Goal: Transaction & Acquisition: Book appointment/travel/reservation

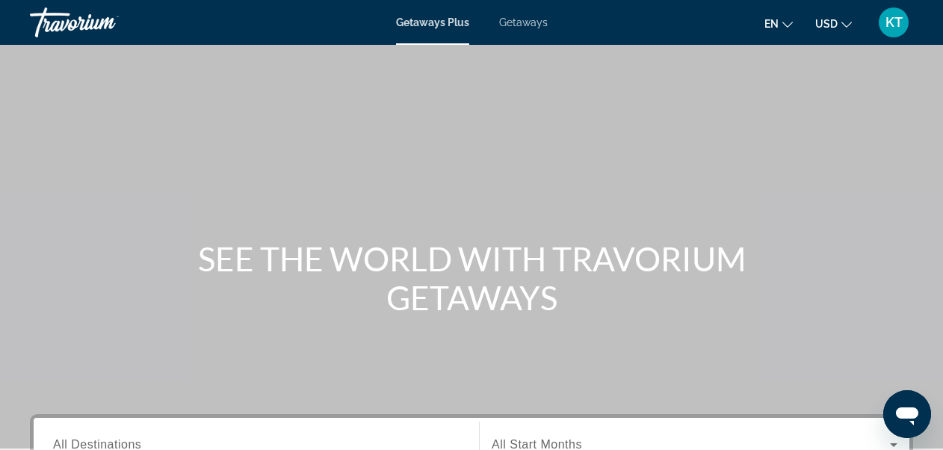
click at [523, 24] on span "Getaways" at bounding box center [523, 22] width 49 height 12
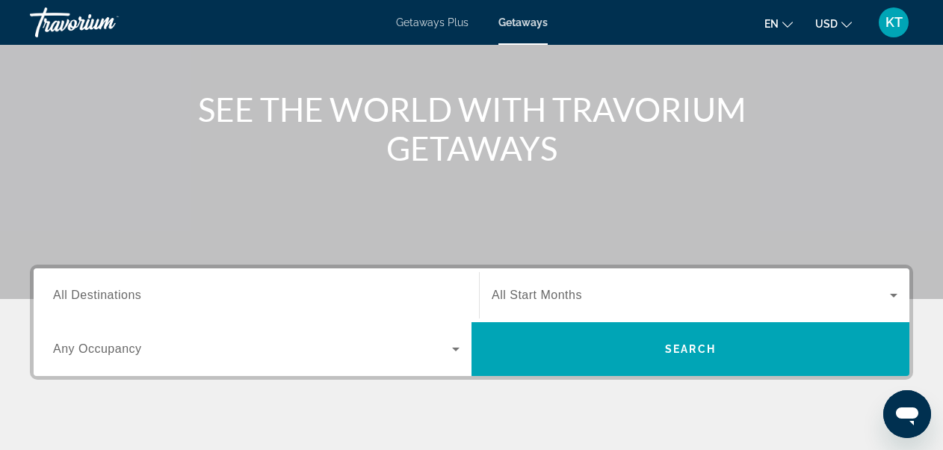
scroll to position [224, 0]
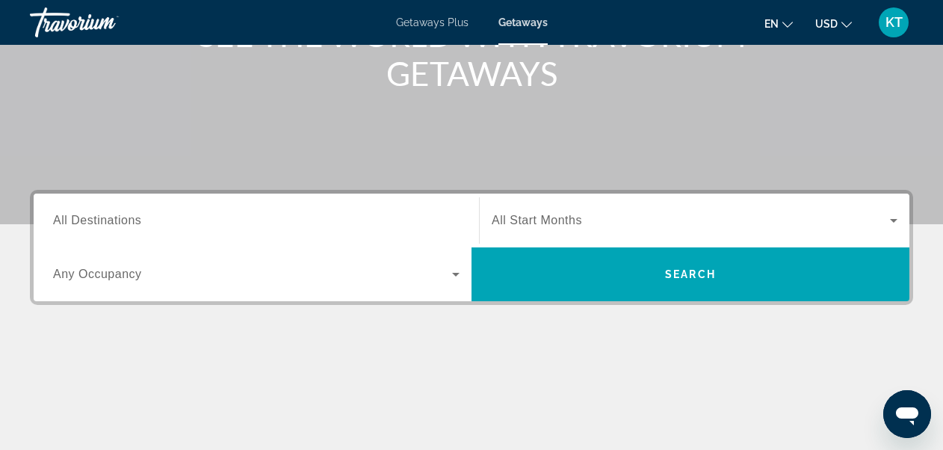
click at [118, 218] on span "All Destinations" at bounding box center [97, 220] width 88 height 13
click at [118, 218] on input "Destination All Destinations" at bounding box center [256, 221] width 407 height 18
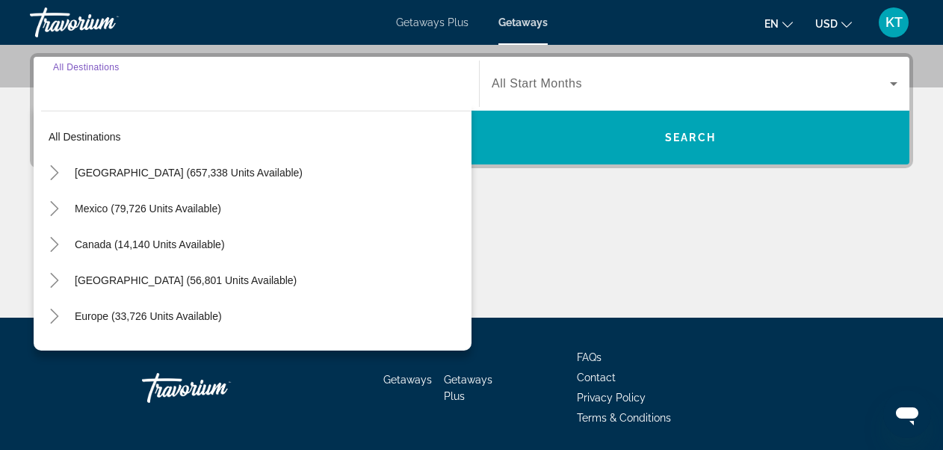
scroll to position [365, 0]
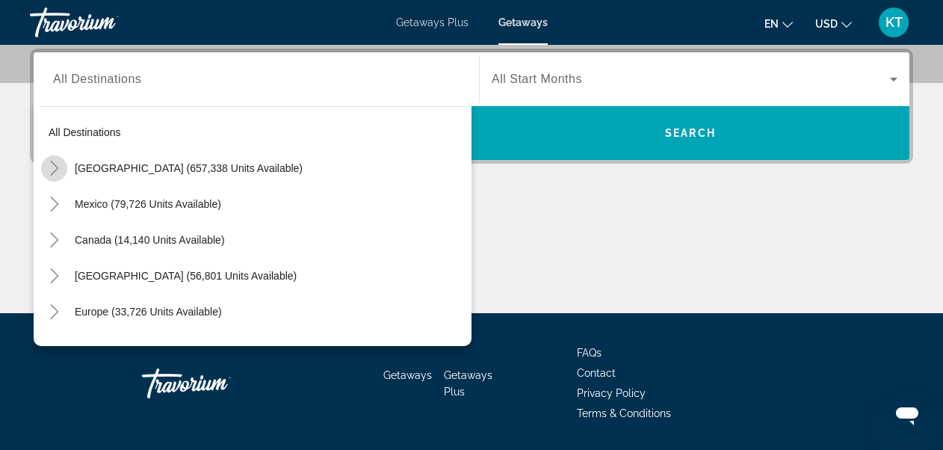
click at [52, 167] on icon "Toggle United States (657,338 units available)" at bounding box center [54, 168] width 15 height 15
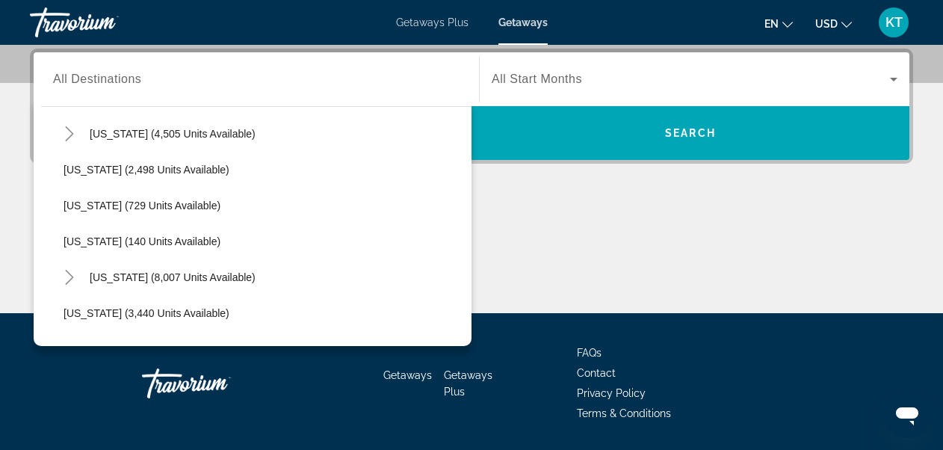
scroll to position [791, 0]
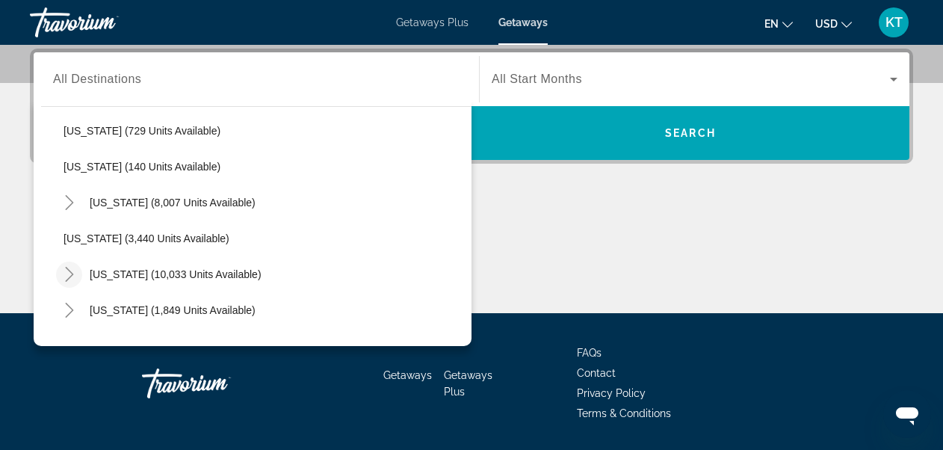
click at [67, 273] on icon "Toggle Nevada (10,033 units available)" at bounding box center [69, 274] width 15 height 15
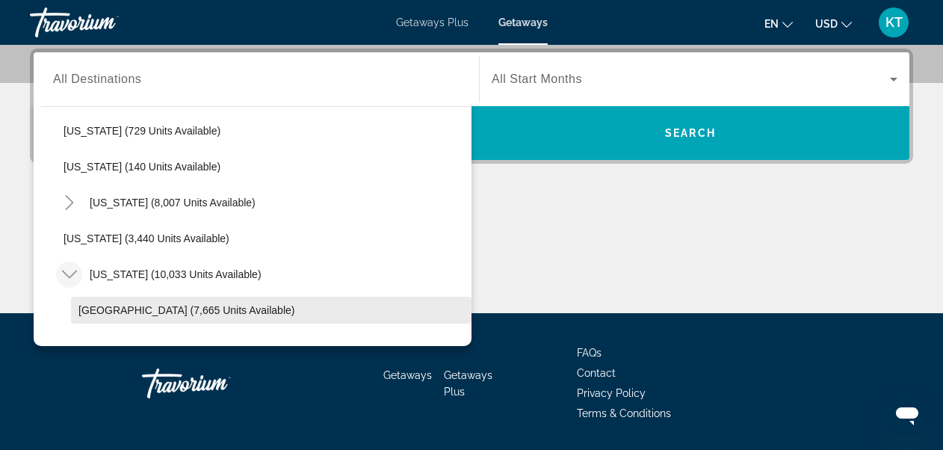
click at [121, 311] on span "Las Vegas (7,665 units available)" at bounding box center [186, 310] width 216 height 12
type input "**********"
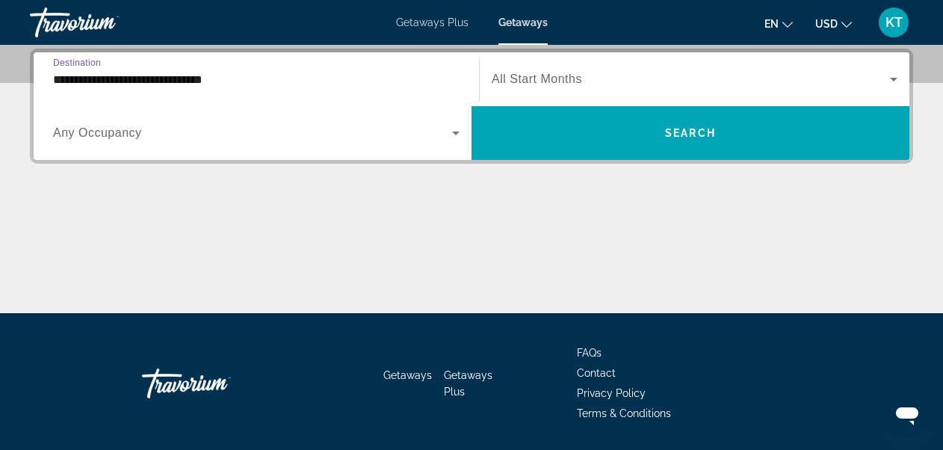
click at [574, 81] on span "All Start Months" at bounding box center [537, 78] width 90 height 13
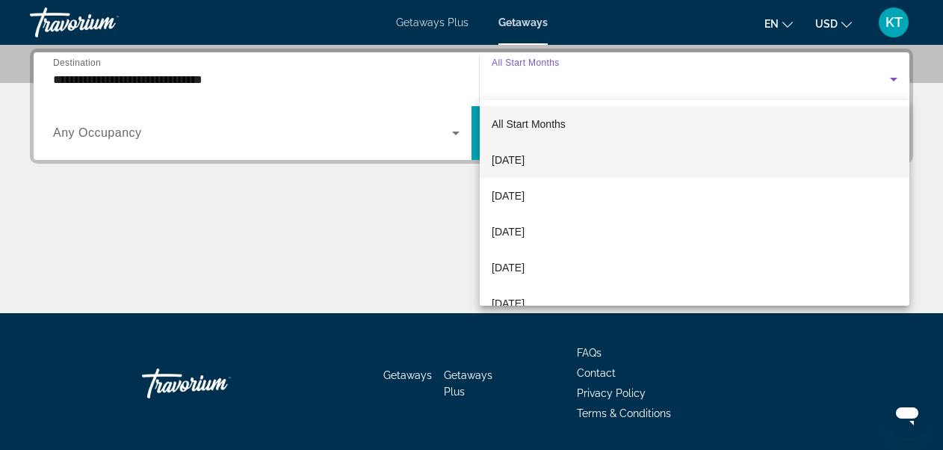
click at [525, 155] on span "[DATE]" at bounding box center [508, 160] width 33 height 18
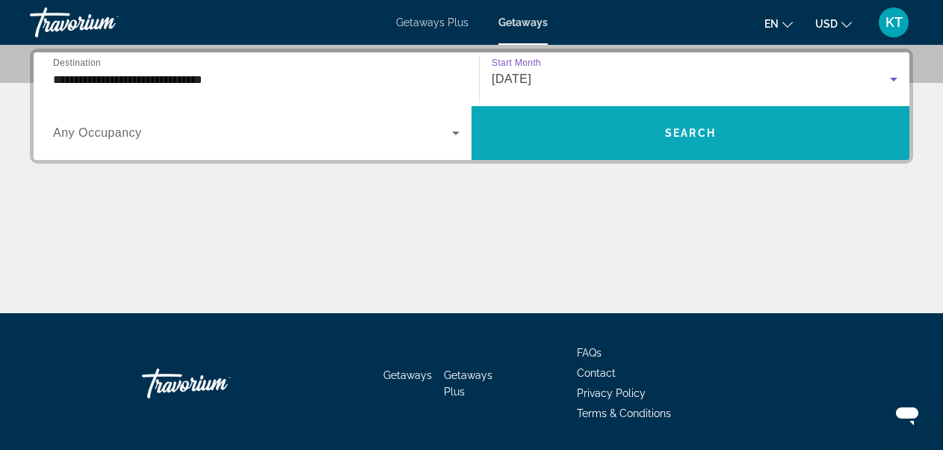
click at [723, 129] on span "Search widget" at bounding box center [691, 133] width 438 height 36
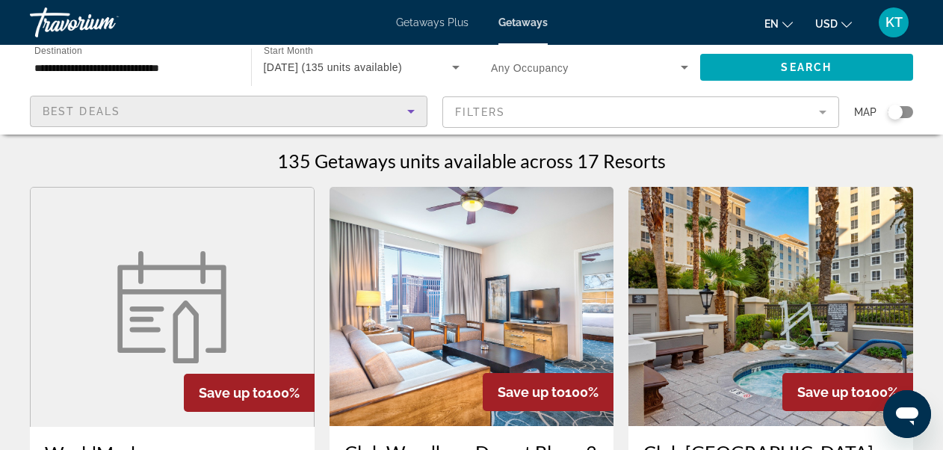
click at [414, 115] on icon "Sort by" at bounding box center [411, 111] width 18 height 18
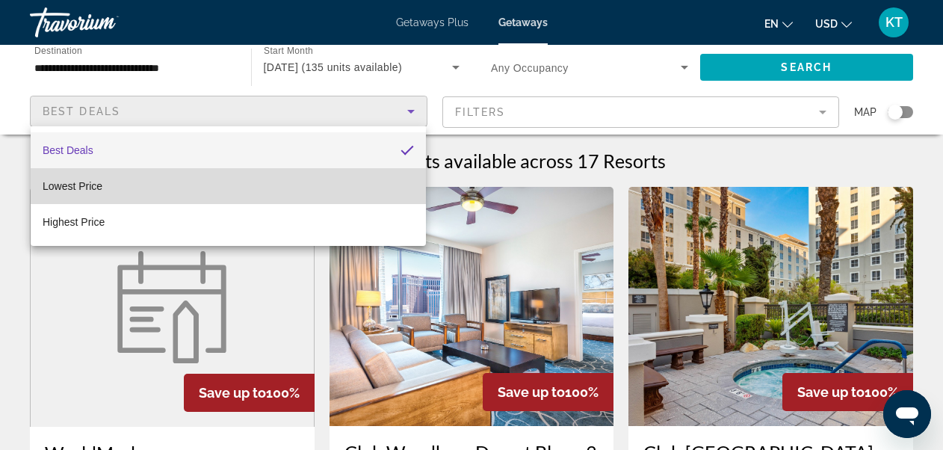
click at [64, 182] on span "Lowest Price" at bounding box center [73, 186] width 60 height 12
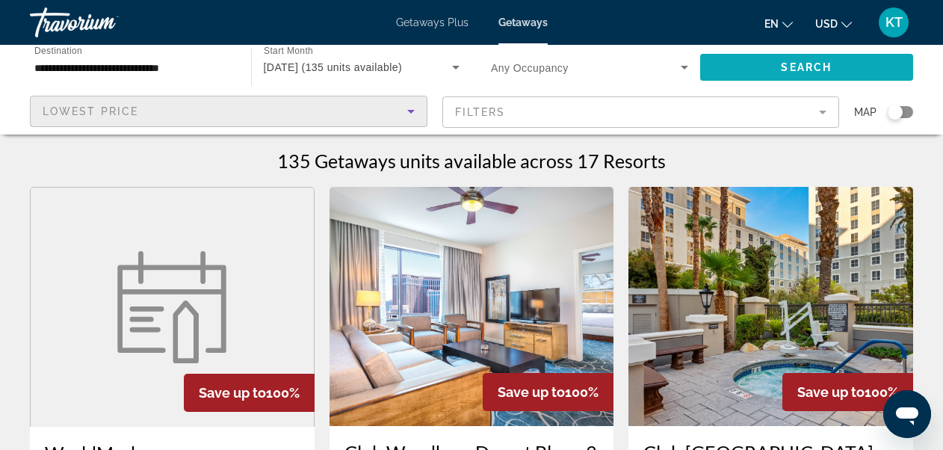
click at [818, 72] on span "Search" at bounding box center [806, 67] width 51 height 12
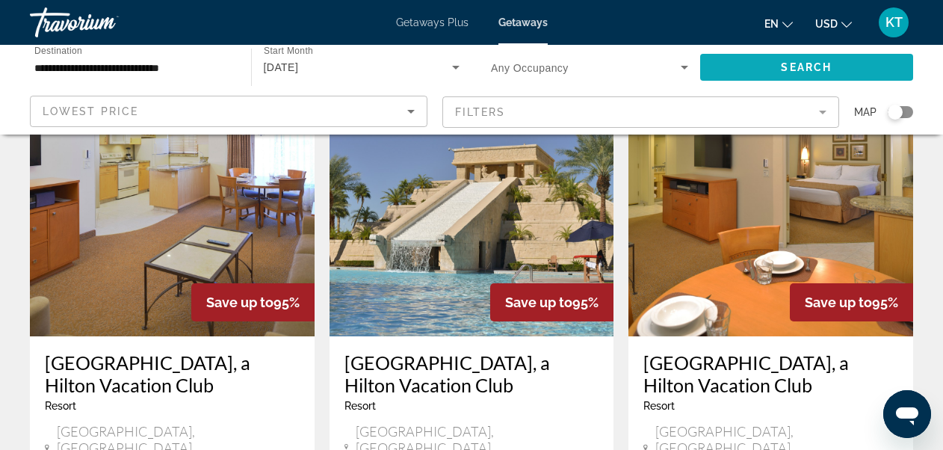
scroll to position [1943, 0]
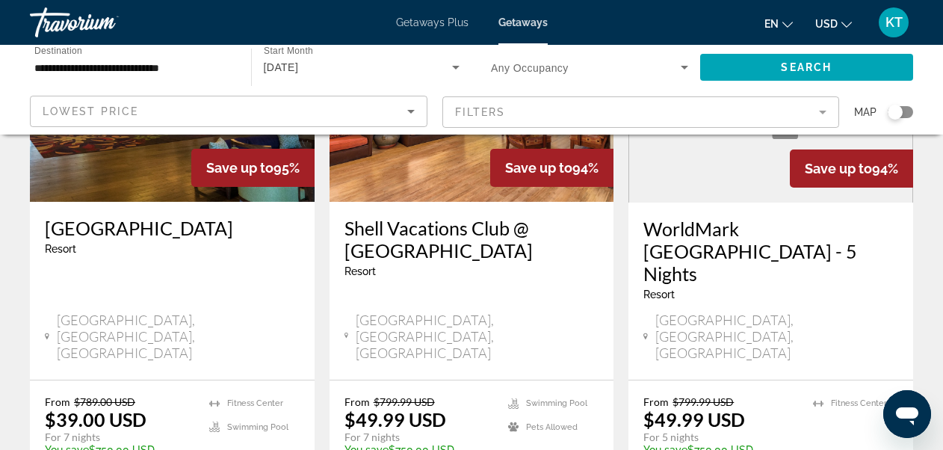
scroll to position [299, 0]
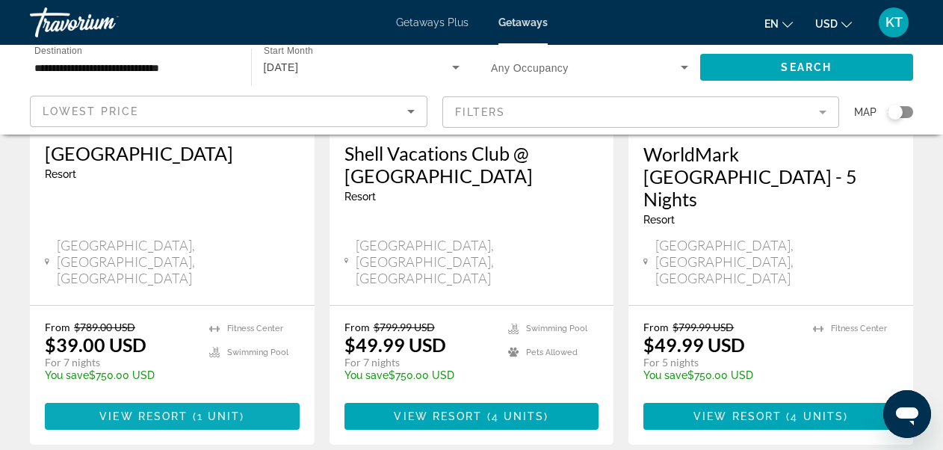
click at [161, 410] on span "View Resort" at bounding box center [143, 416] width 88 height 12
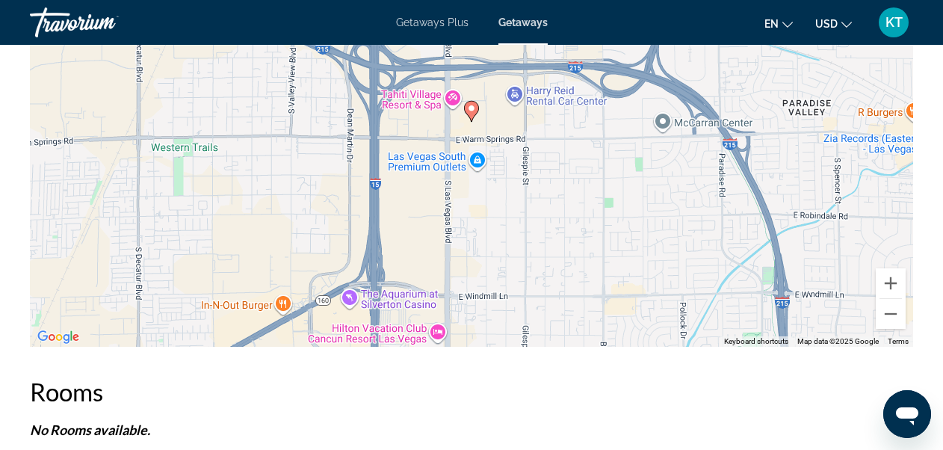
scroll to position [2816, 0]
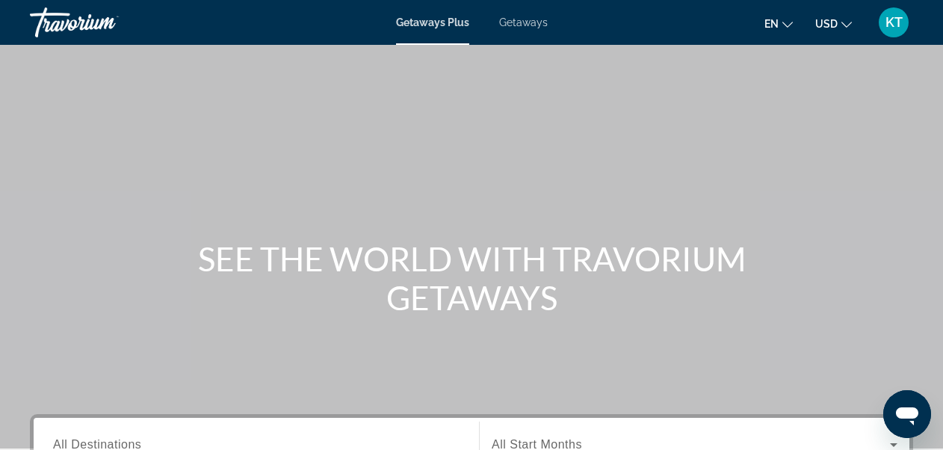
click at [440, 25] on span "Getaways Plus" at bounding box center [432, 22] width 73 height 12
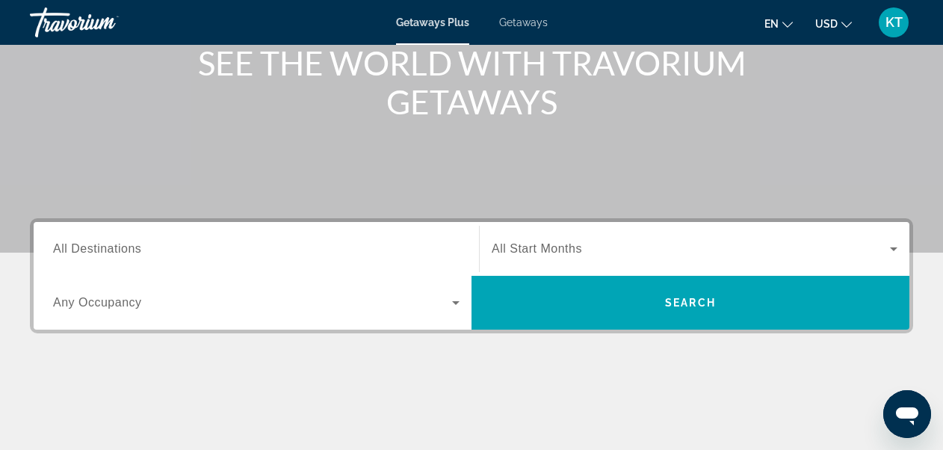
scroll to position [224, 0]
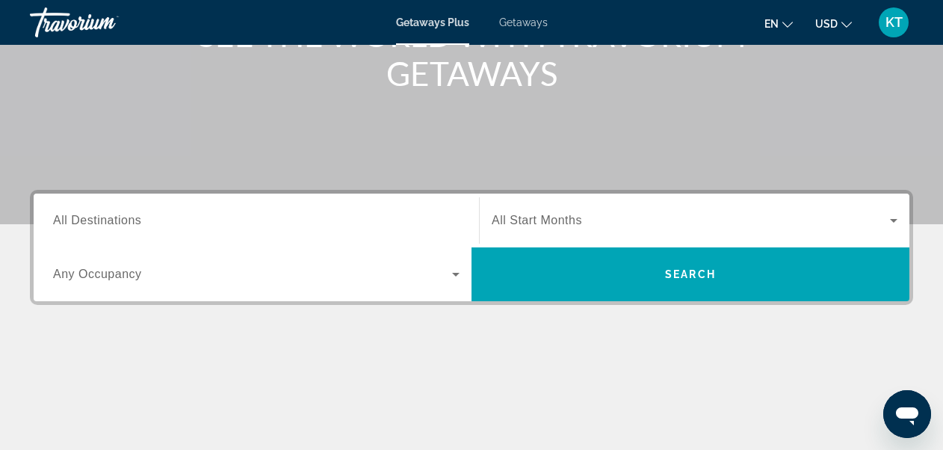
click at [121, 224] on span "All Destinations" at bounding box center [97, 220] width 88 height 13
click at [121, 224] on input "Destination All Destinations" at bounding box center [256, 221] width 407 height 18
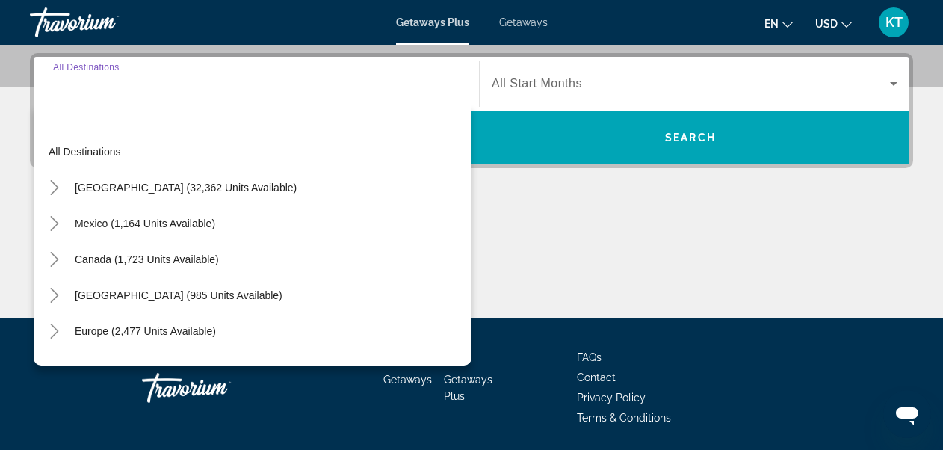
scroll to position [365, 0]
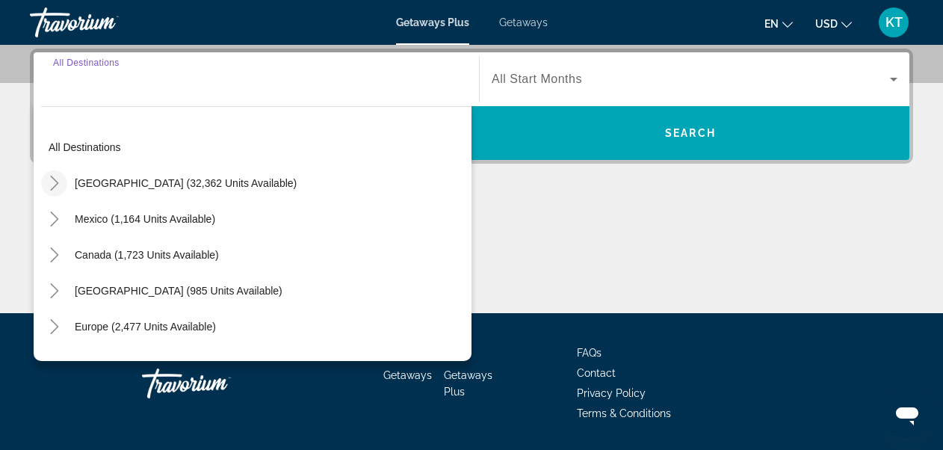
click at [56, 177] on icon "Toggle United States (32,362 units available)" at bounding box center [54, 183] width 15 height 15
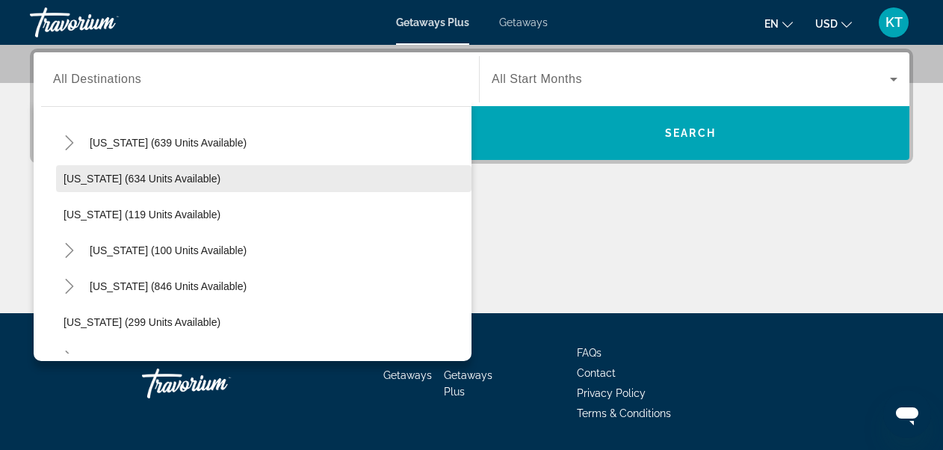
scroll to position [791, 0]
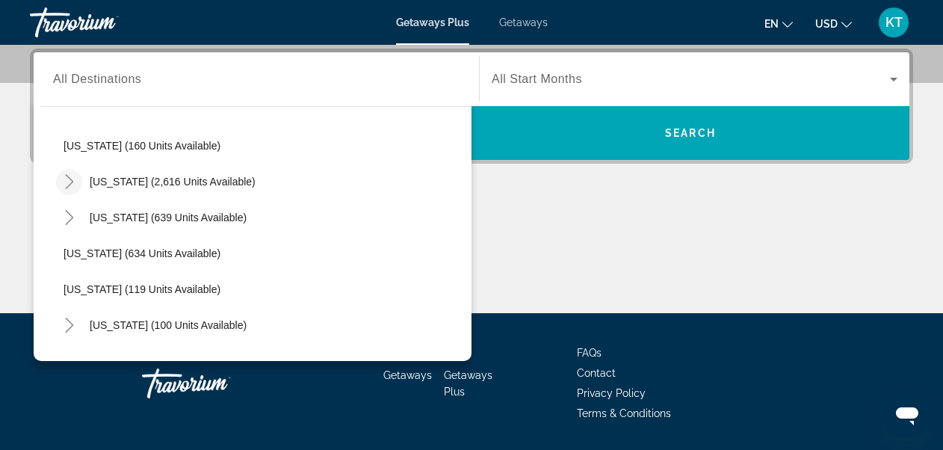
click at [65, 180] on icon "Toggle Nevada (2,616 units available)" at bounding box center [69, 181] width 15 height 15
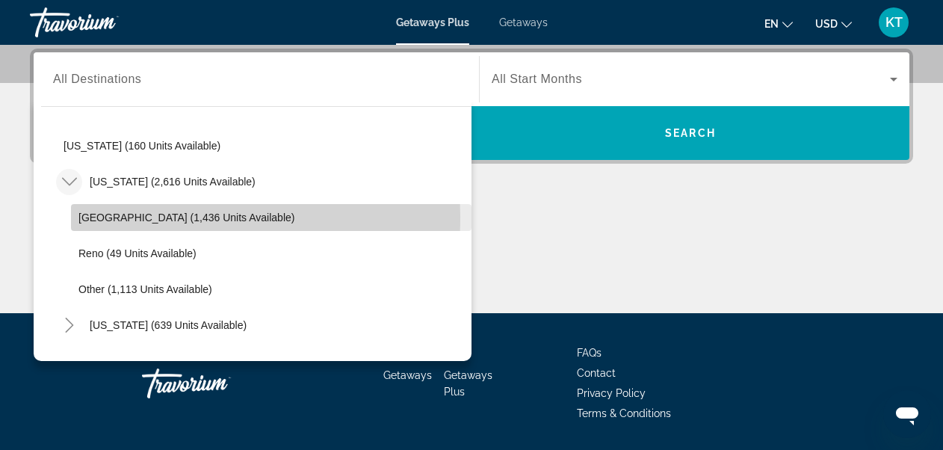
click at [95, 217] on span "[GEOGRAPHIC_DATA] (1,436 units available)" at bounding box center [186, 217] width 216 height 12
type input "**********"
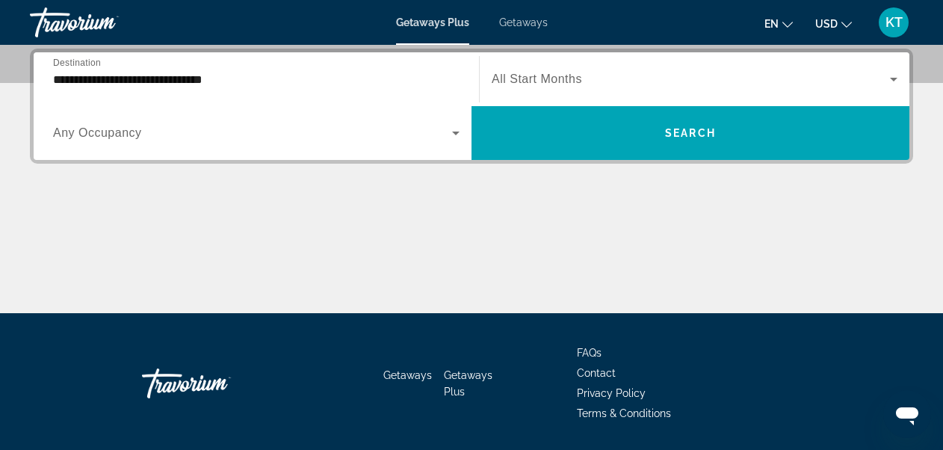
click at [574, 69] on div "Search widget" at bounding box center [695, 79] width 406 height 42
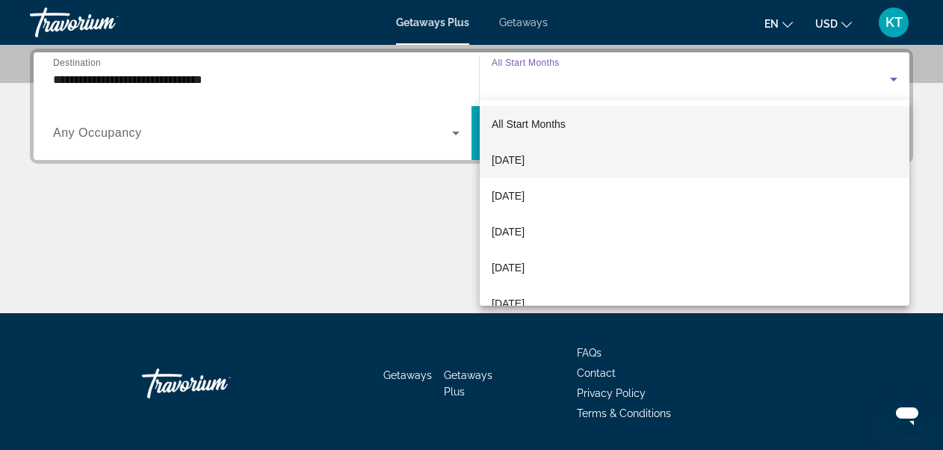
click at [515, 157] on span "[DATE]" at bounding box center [508, 160] width 33 height 18
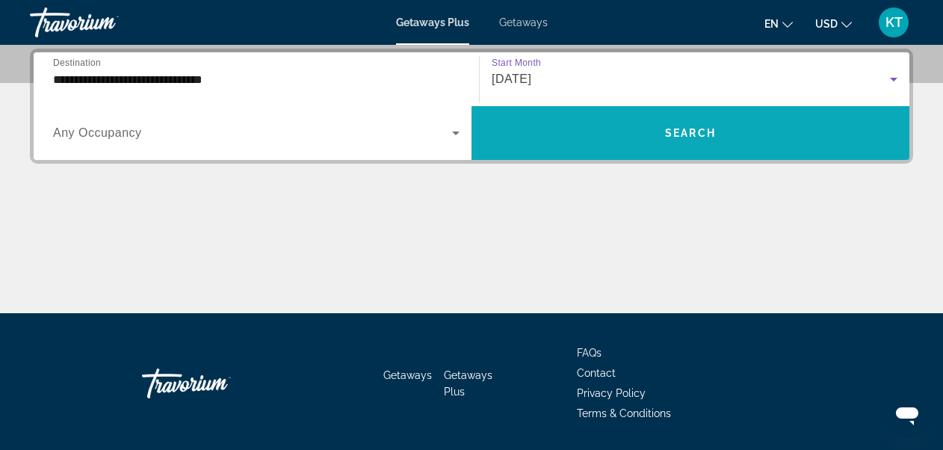
click at [617, 135] on span "Search widget" at bounding box center [691, 133] width 438 height 36
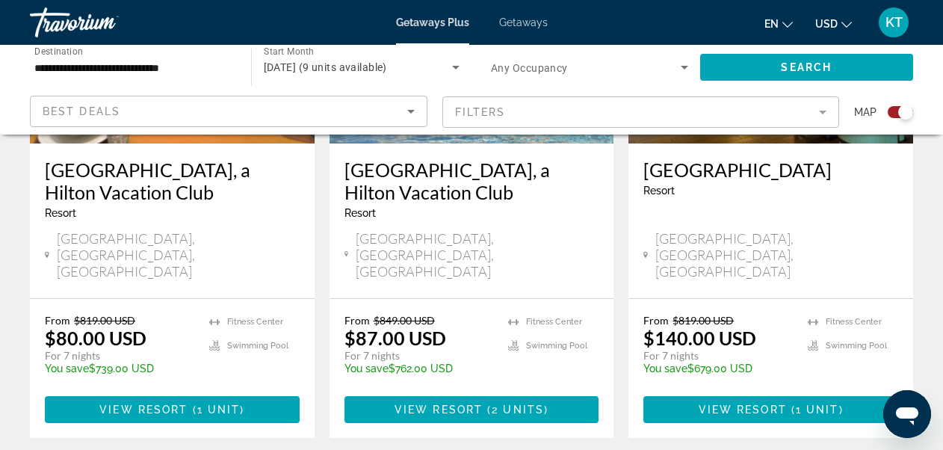
scroll to position [747, 0]
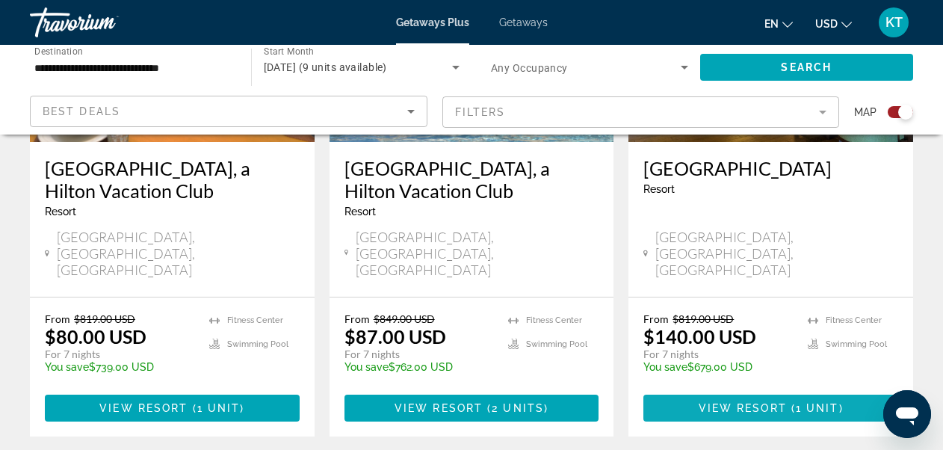
click at [750, 402] on span "View Resort" at bounding box center [743, 408] width 88 height 12
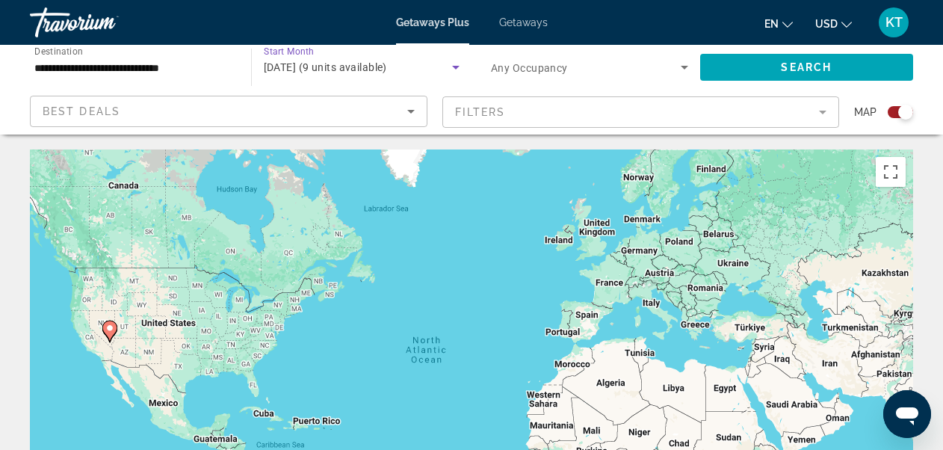
click at [460, 69] on icon "Search widget" at bounding box center [456, 67] width 18 height 18
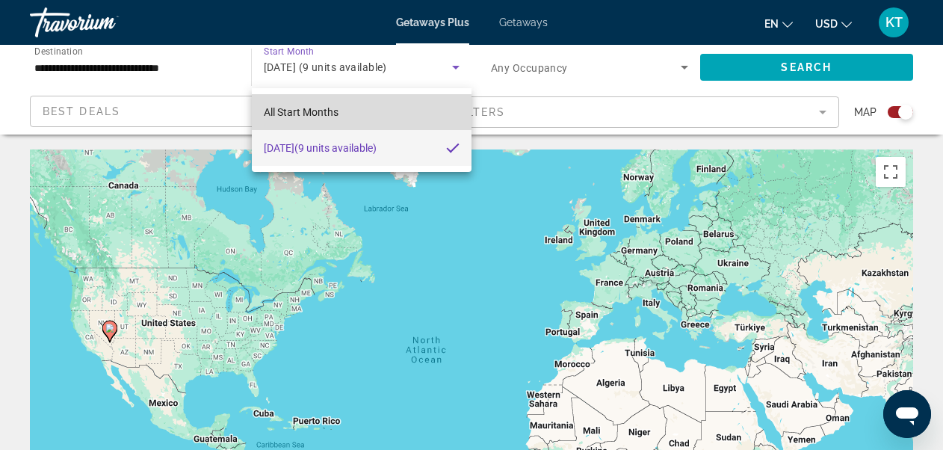
click at [304, 110] on span "All Start Months" at bounding box center [301, 112] width 75 height 12
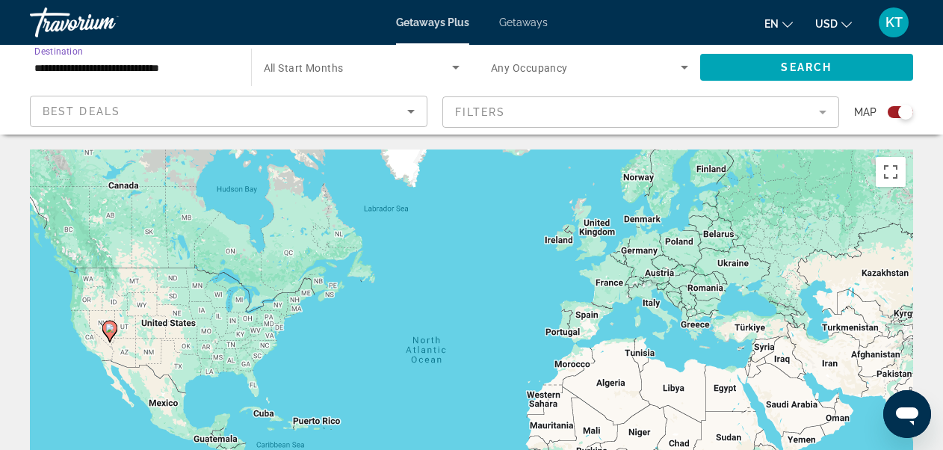
click at [194, 69] on input "**********" at bounding box center [132, 68] width 197 height 18
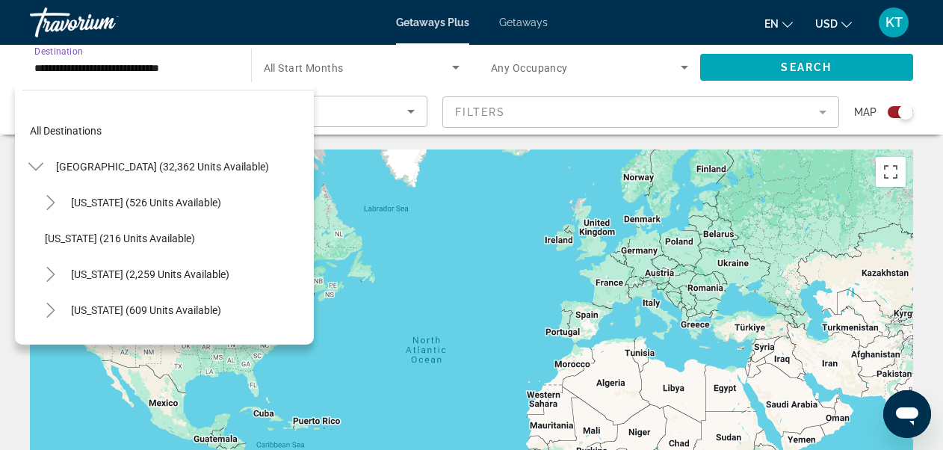
scroll to position [770, 0]
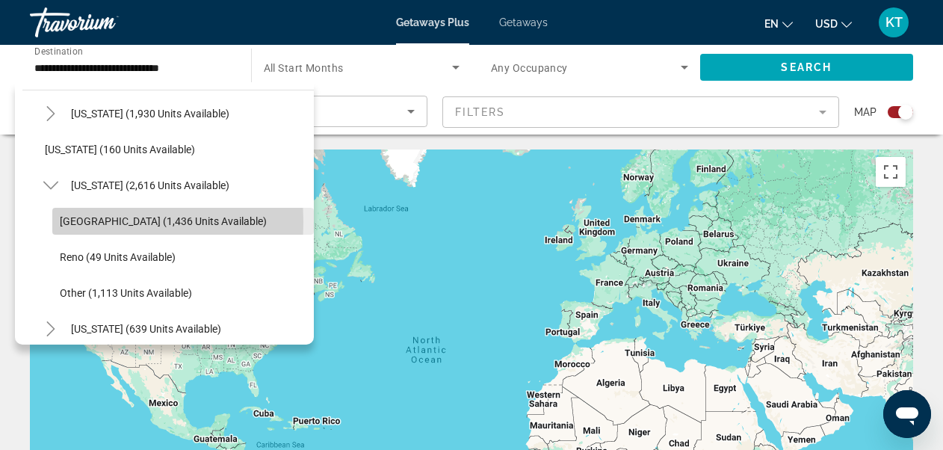
click at [55, 222] on span "Search widget" at bounding box center [183, 221] width 262 height 36
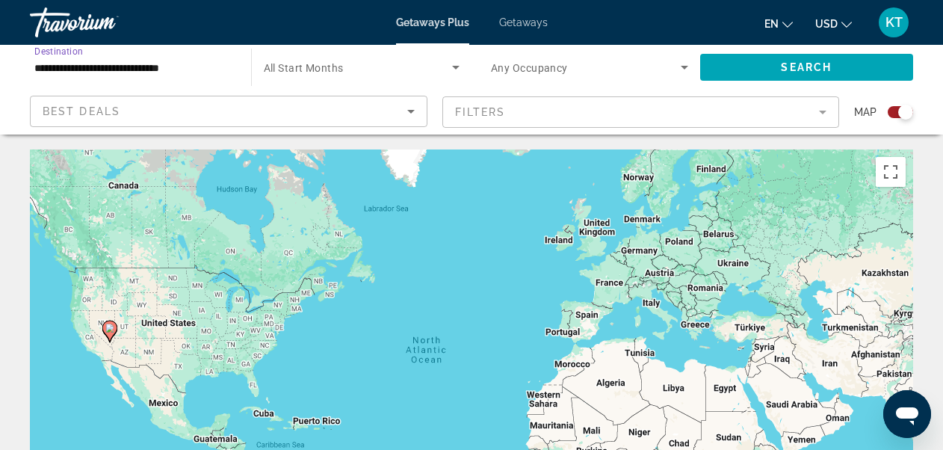
click at [458, 67] on icon "Search widget" at bounding box center [455, 68] width 7 height 4
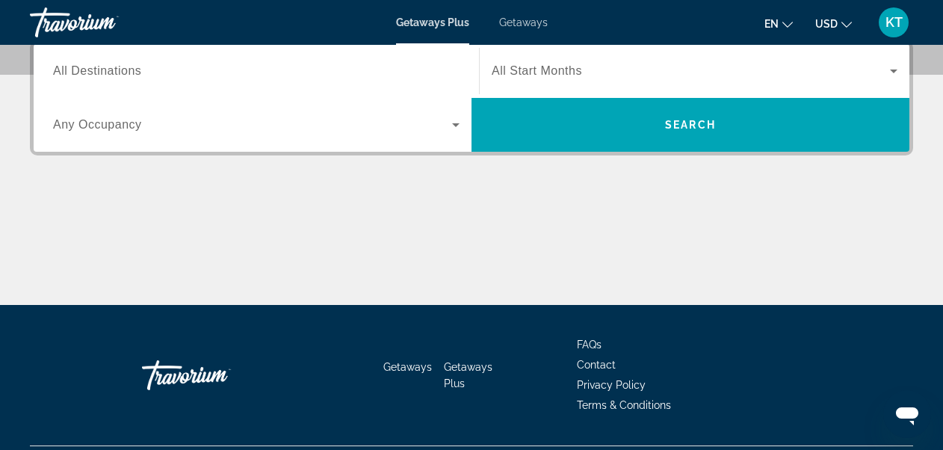
click at [116, 73] on span "All Destinations" at bounding box center [97, 70] width 88 height 13
click at [116, 73] on input "Destination All Destinations" at bounding box center [256, 72] width 407 height 18
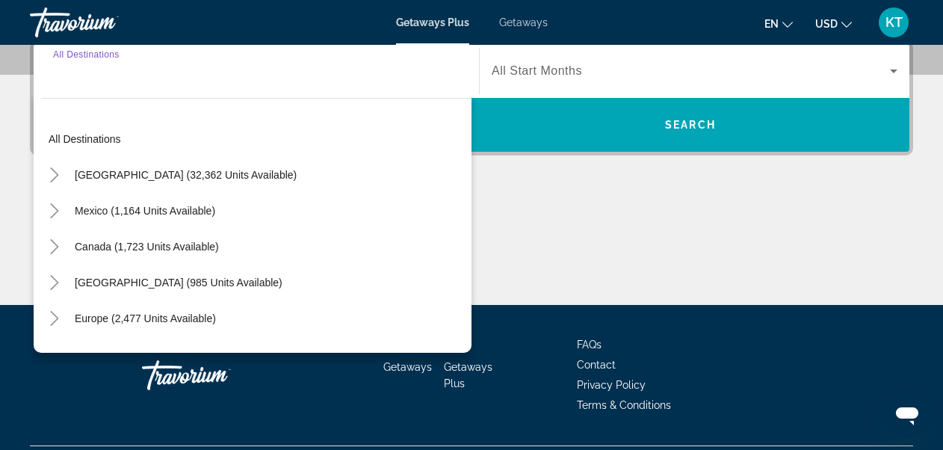
scroll to position [365, 0]
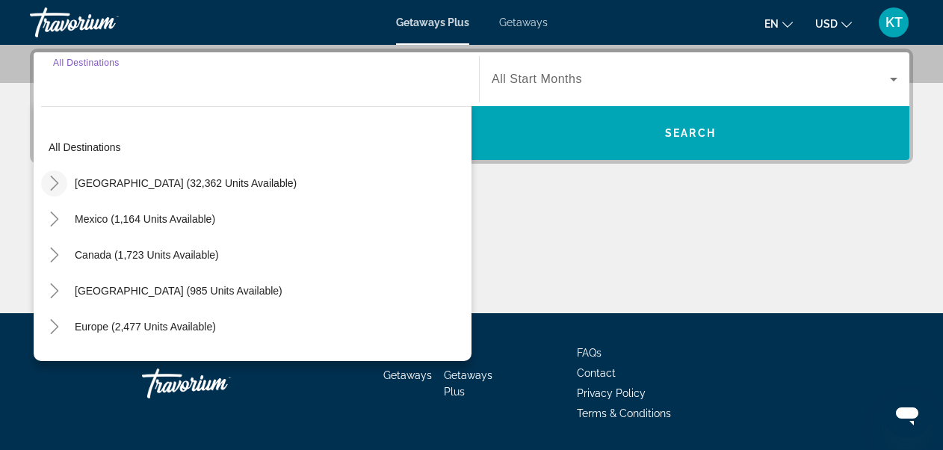
click at [55, 185] on icon "Toggle United States (32,362 units available)" at bounding box center [54, 183] width 8 height 15
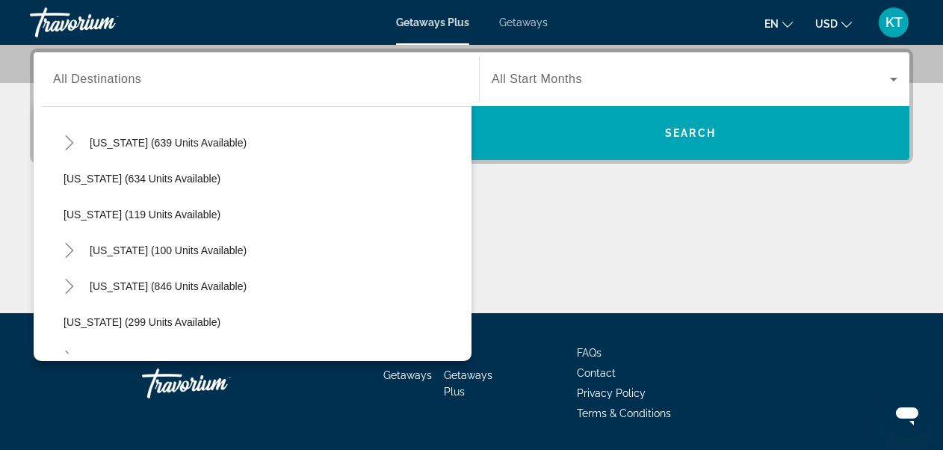
scroll to position [791, 0]
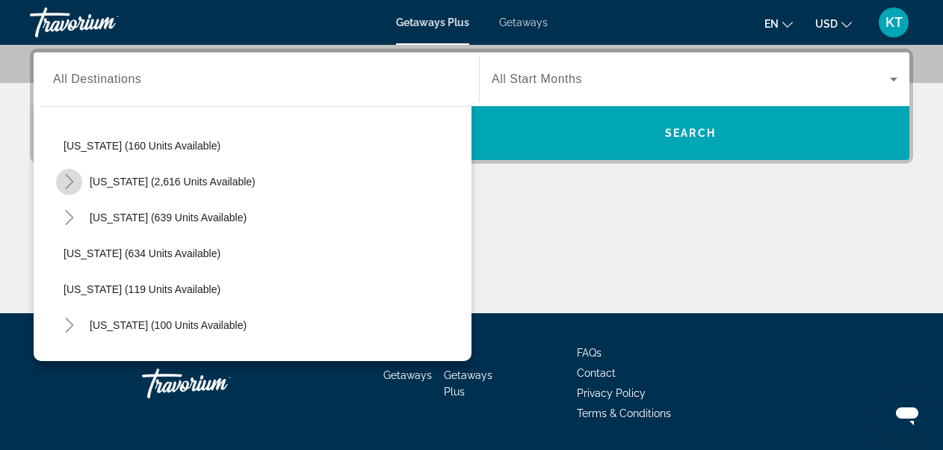
click at [73, 179] on icon "Toggle Nevada (2,616 units available)" at bounding box center [69, 181] width 15 height 15
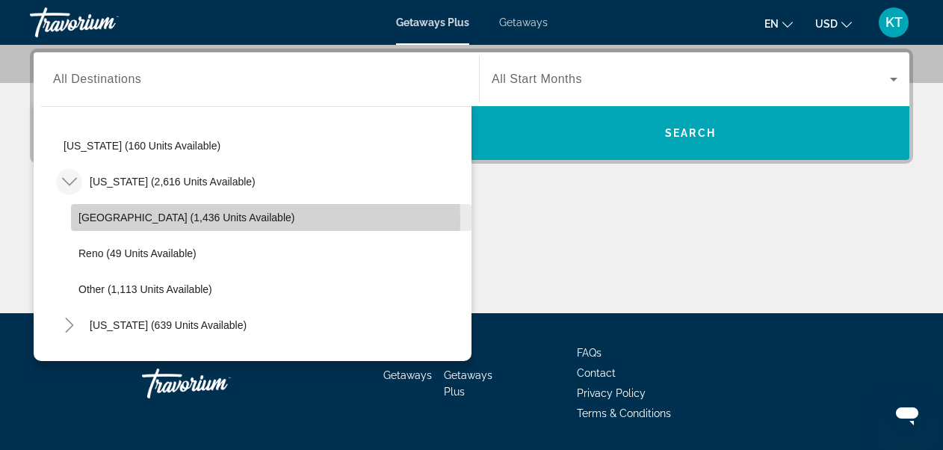
click at [111, 219] on span "[GEOGRAPHIC_DATA] (1,436 units available)" at bounding box center [186, 217] width 216 height 12
type input "**********"
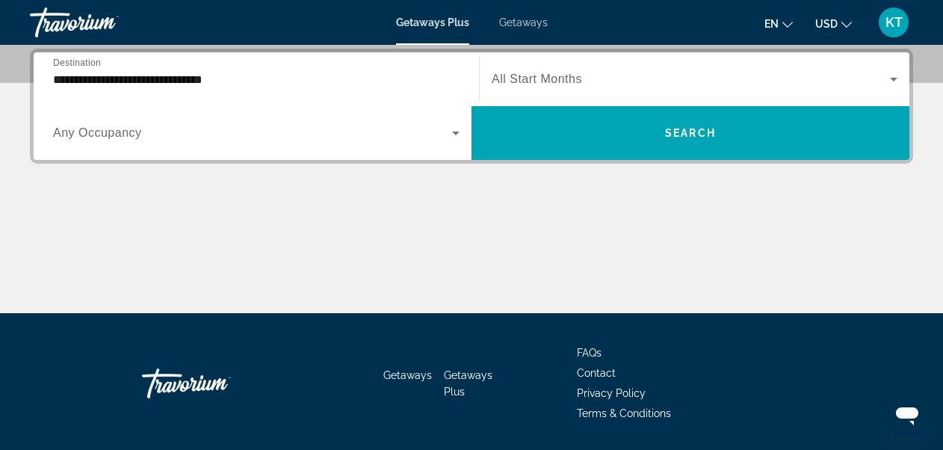
click at [577, 78] on span "All Start Months" at bounding box center [537, 78] width 90 height 13
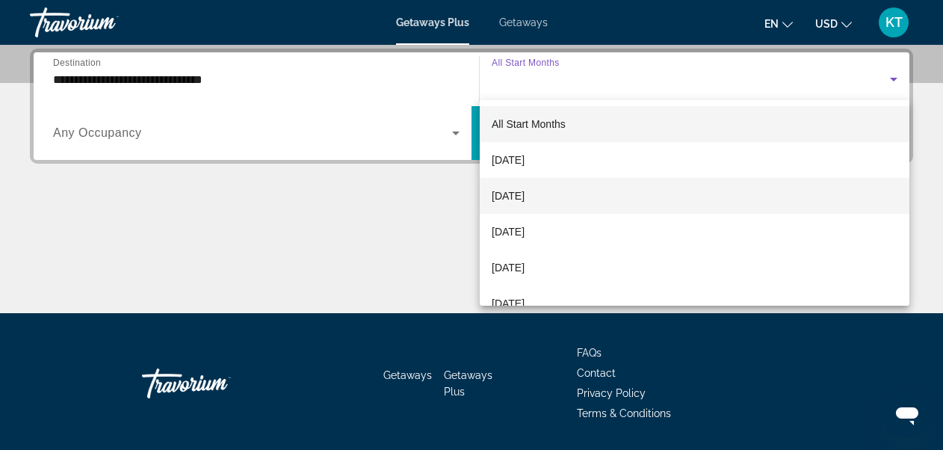
click at [525, 192] on span "[DATE]" at bounding box center [508, 196] width 33 height 18
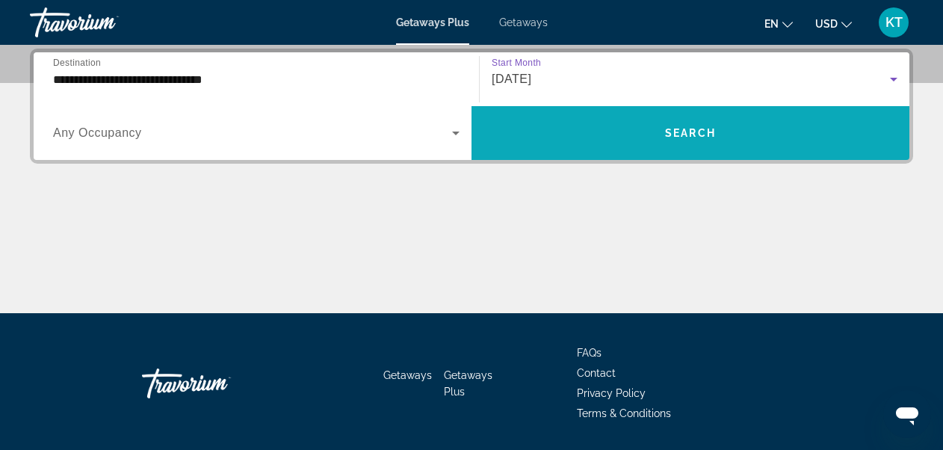
click at [604, 129] on span "Search widget" at bounding box center [691, 133] width 438 height 36
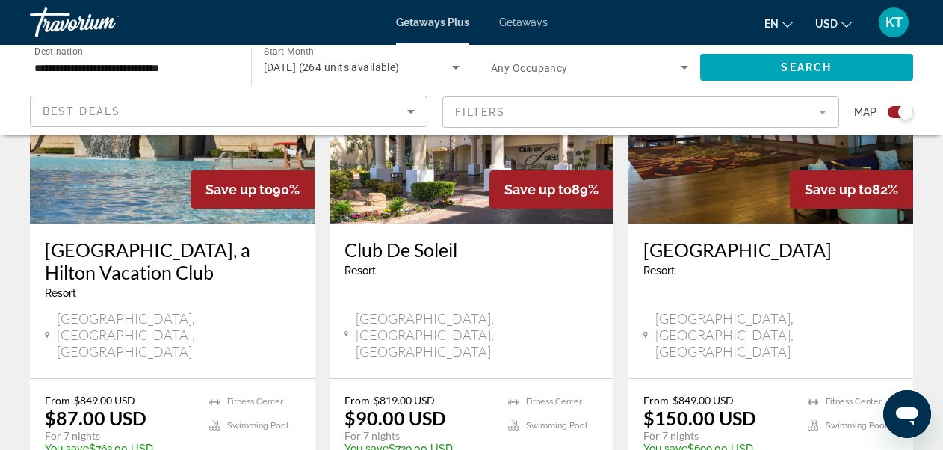
scroll to position [1270, 0]
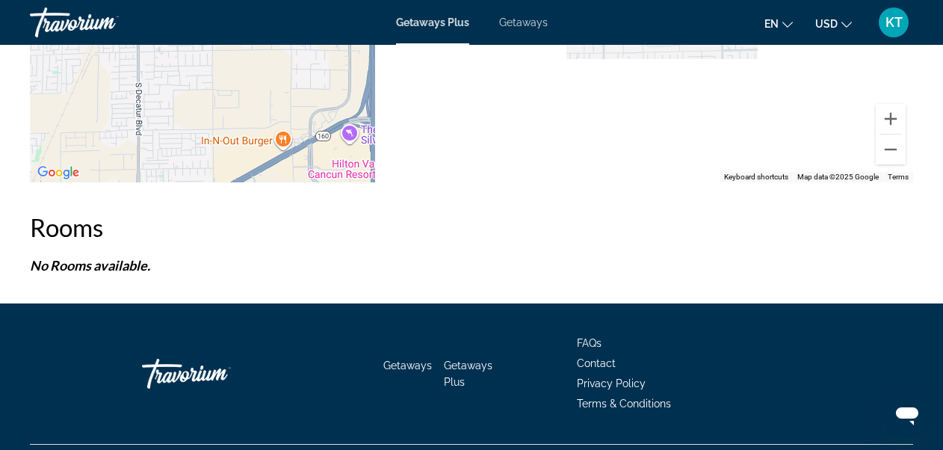
scroll to position [2802, 0]
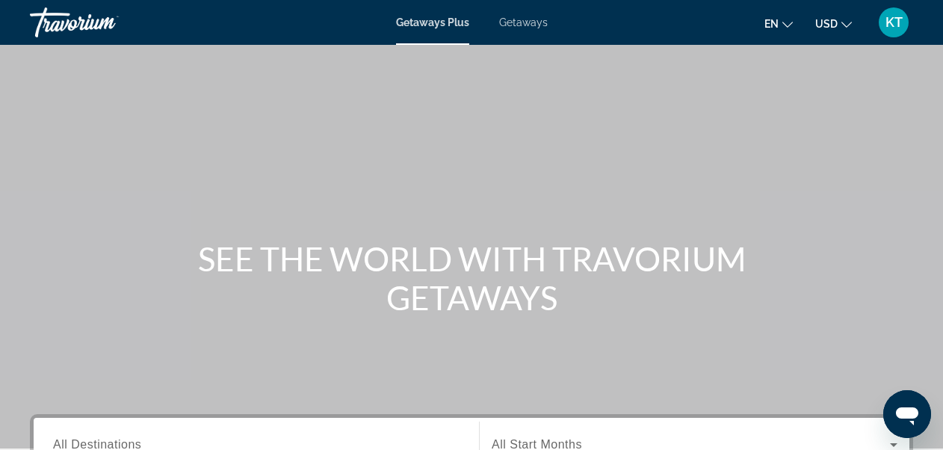
click at [511, 21] on span "Getaways" at bounding box center [523, 22] width 49 height 12
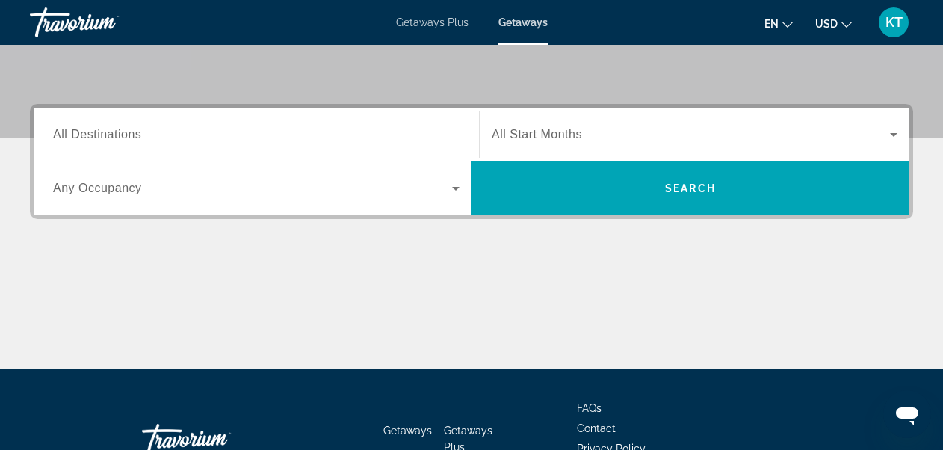
scroll to position [374, 0]
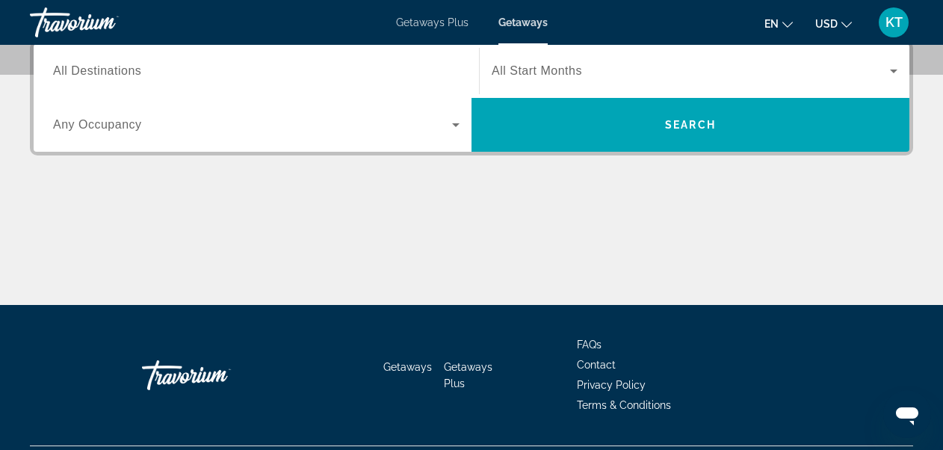
click at [93, 72] on span "All Destinations" at bounding box center [97, 70] width 88 height 13
click at [93, 72] on input "Destination All Destinations" at bounding box center [256, 72] width 407 height 18
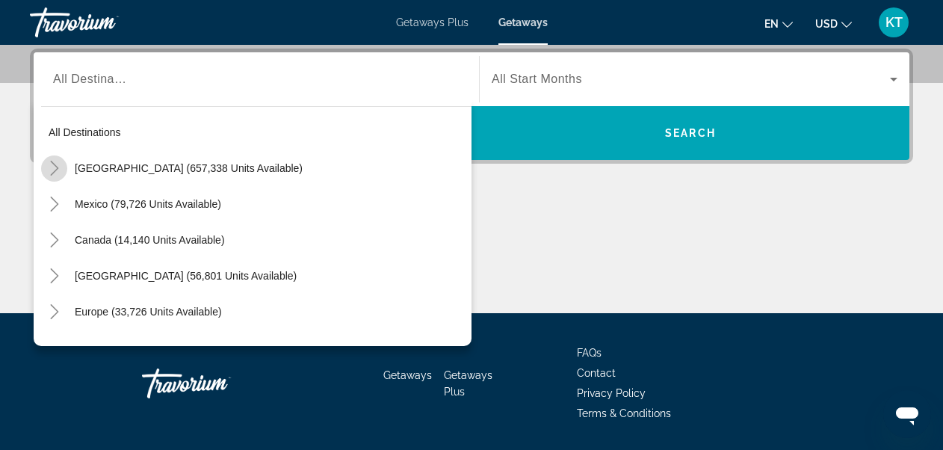
click at [54, 167] on icon "Toggle United States (657,338 units available)" at bounding box center [54, 168] width 15 height 15
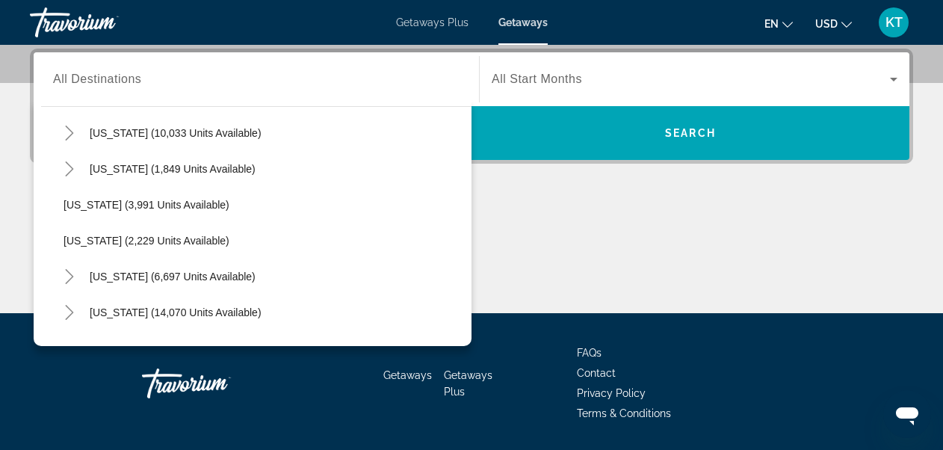
scroll to position [940, 0]
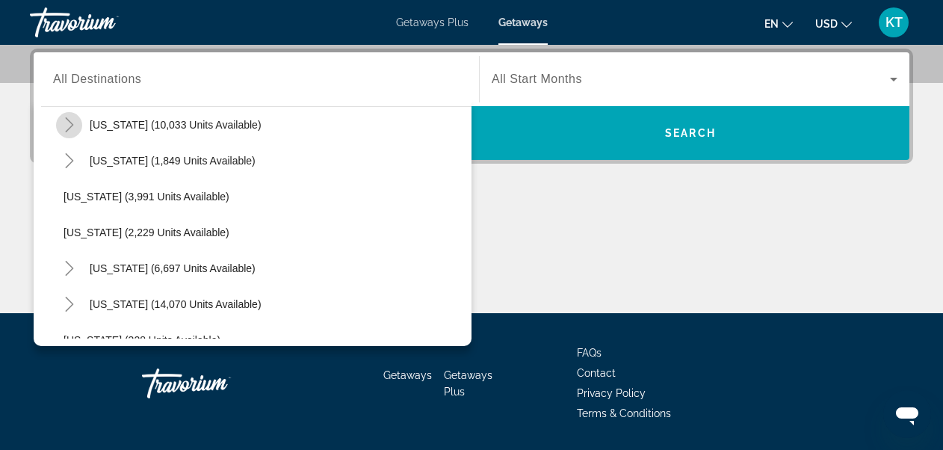
click at [69, 120] on icon "Toggle Nevada (10,033 units available)" at bounding box center [69, 124] width 15 height 15
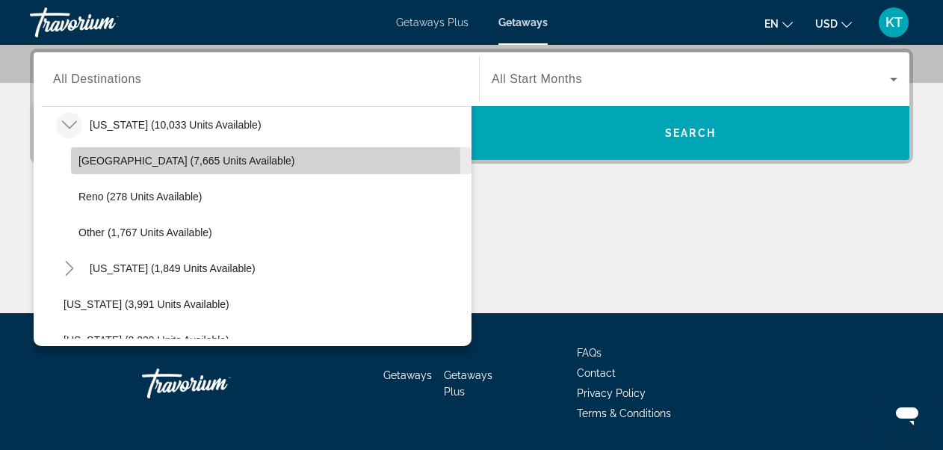
click at [108, 163] on span "Las Vegas (7,665 units available)" at bounding box center [186, 161] width 216 height 12
type input "**********"
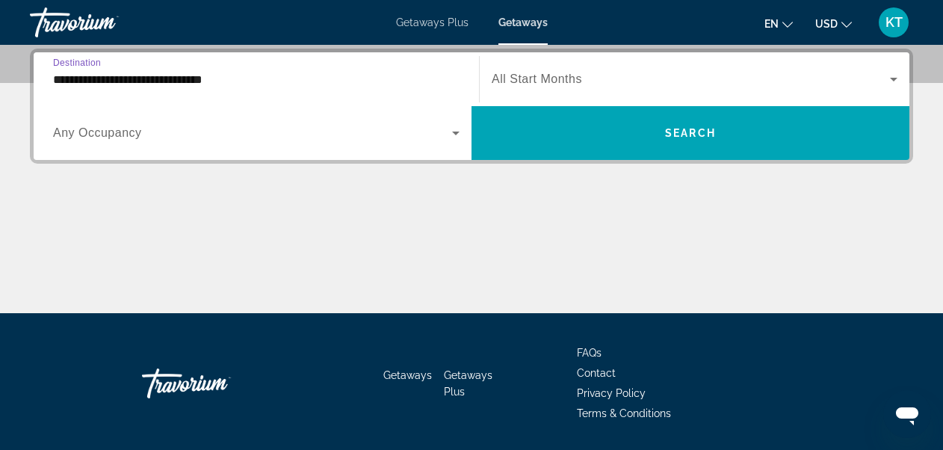
click at [571, 72] on span "All Start Months" at bounding box center [537, 78] width 90 height 13
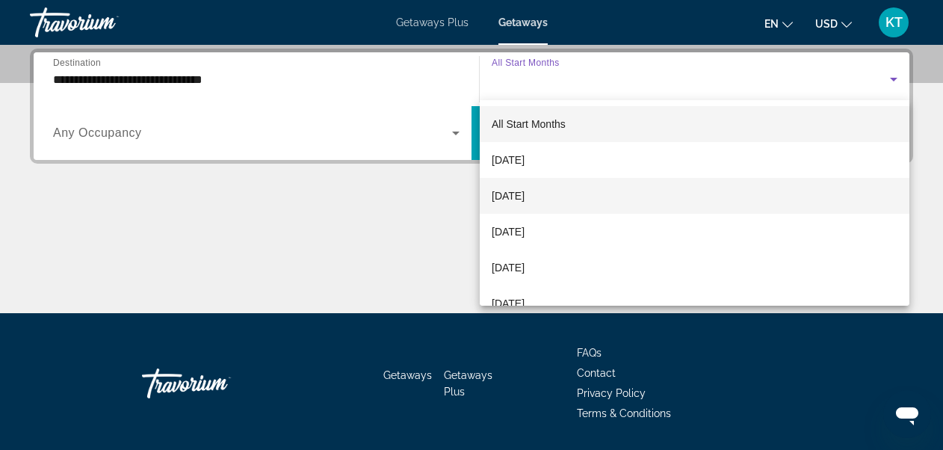
click at [525, 195] on span "[DATE]" at bounding box center [508, 196] width 33 height 18
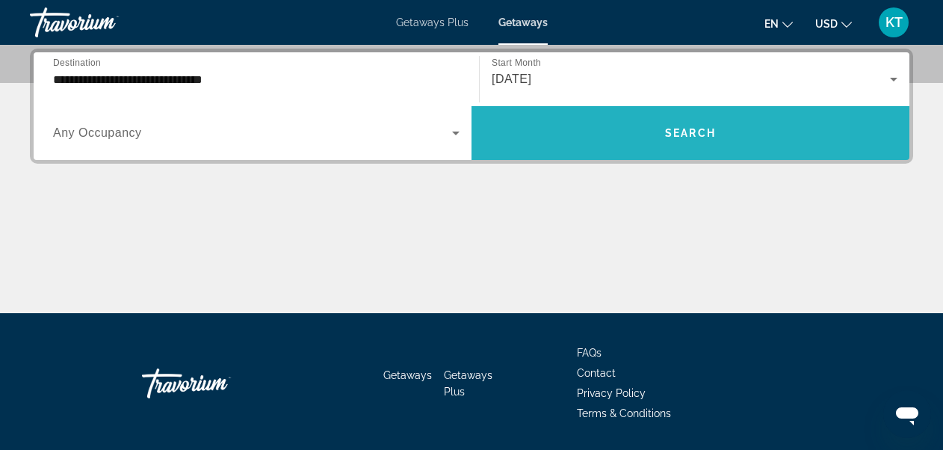
click at [697, 138] on span "Search" at bounding box center [690, 133] width 51 height 12
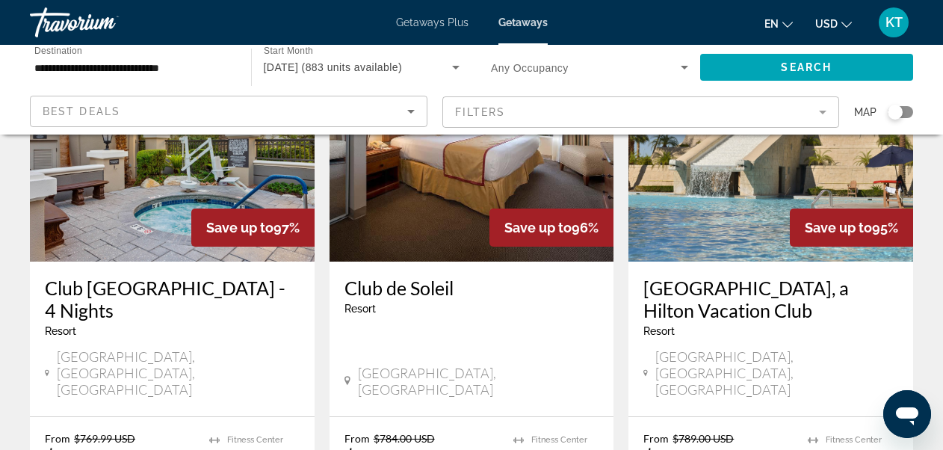
scroll to position [1943, 0]
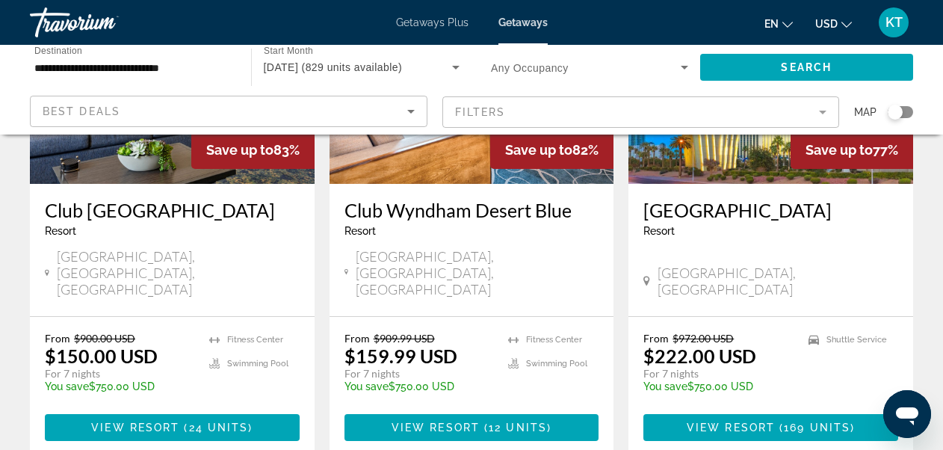
scroll to position [2018, 0]
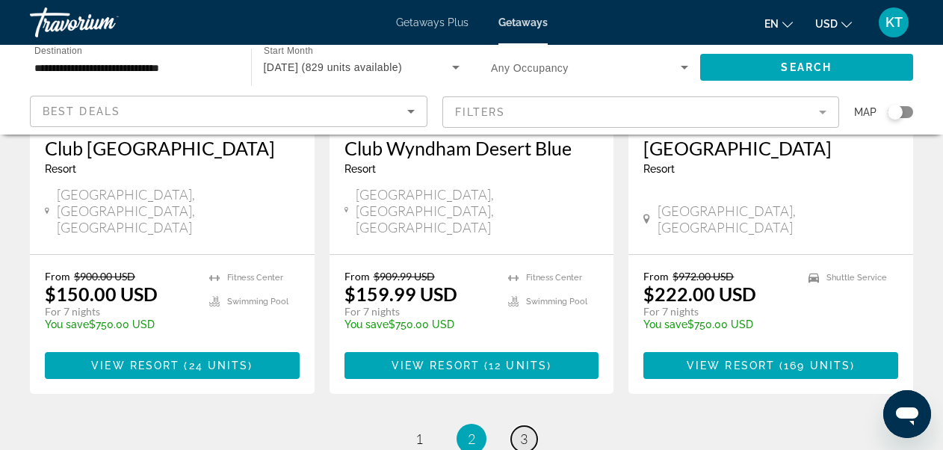
click at [524, 430] on span "3" at bounding box center [523, 438] width 7 height 16
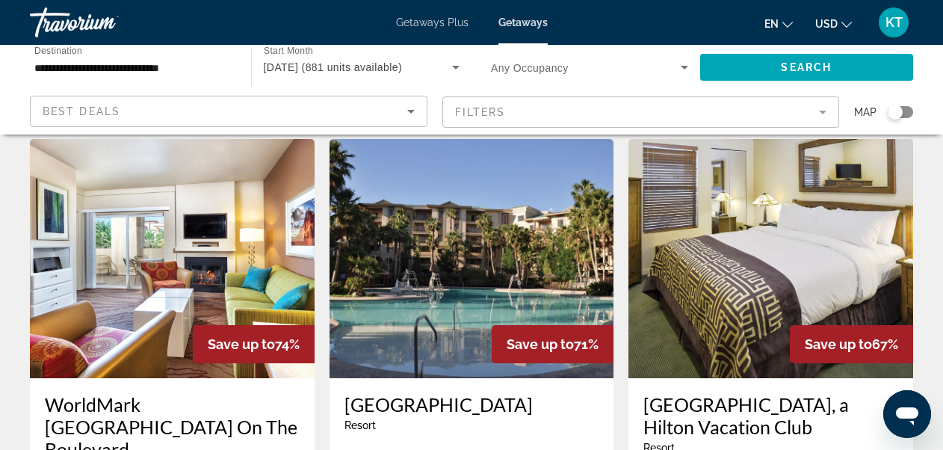
scroll to position [523, 0]
